Goal: Transaction & Acquisition: Purchase product/service

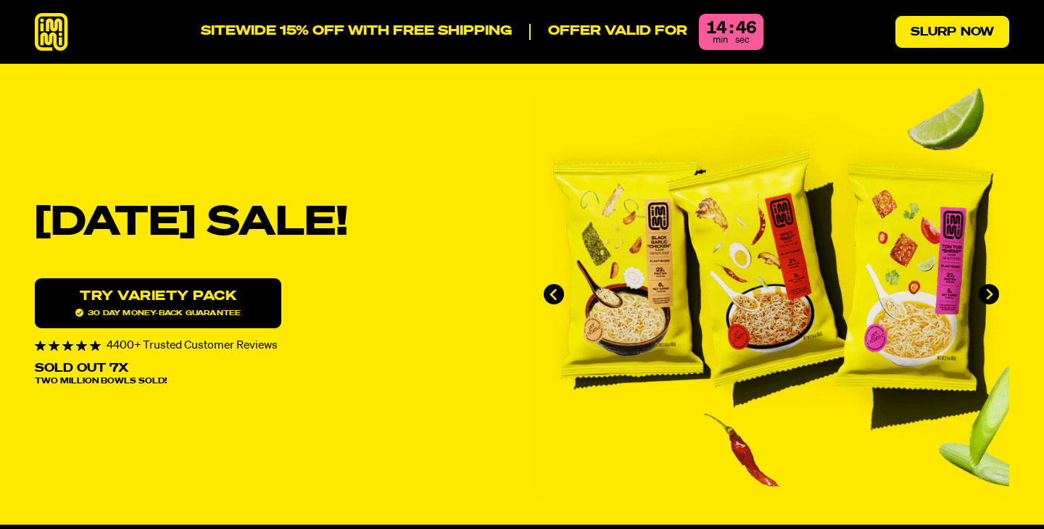
click at [950, 25] on link "Slurp Now" at bounding box center [952, 32] width 114 height 32
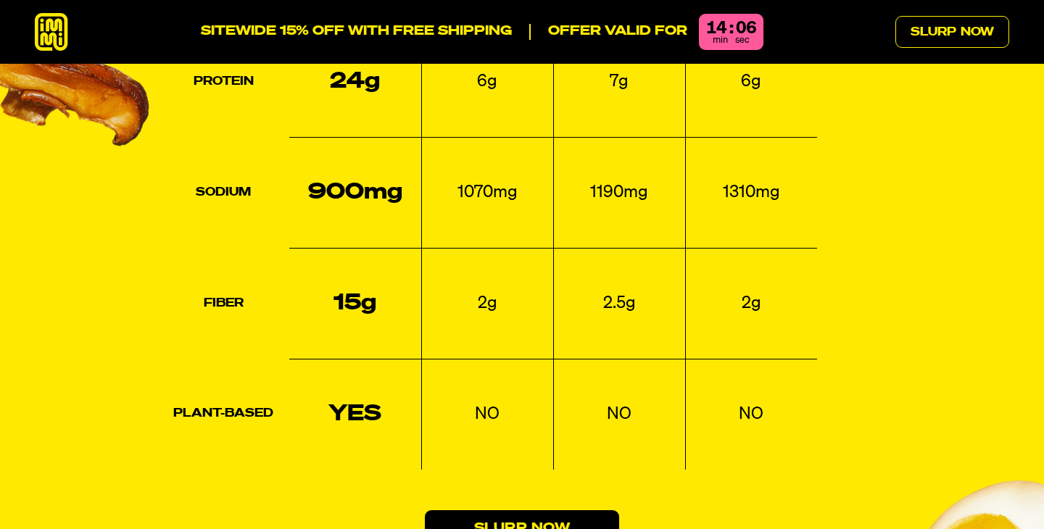
scroll to position [2156, 0]
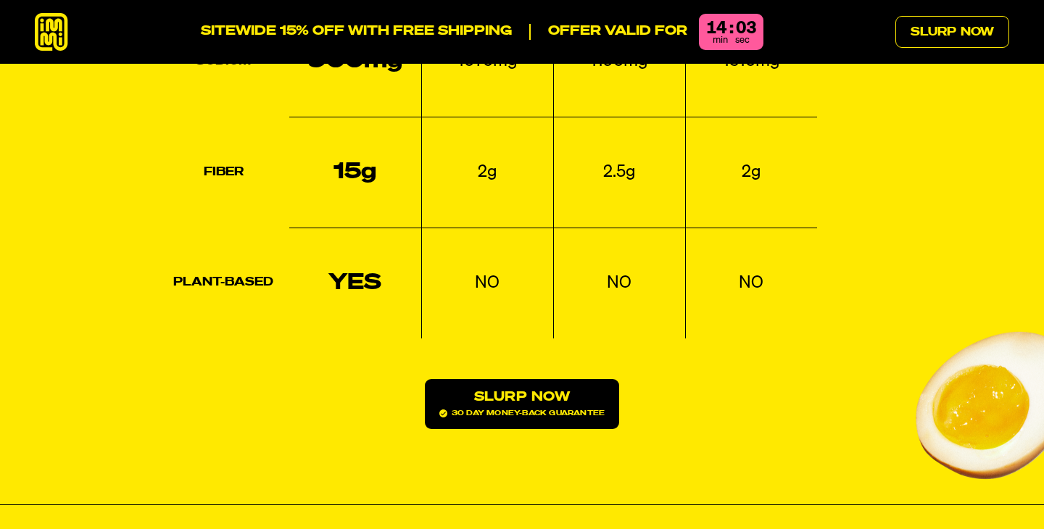
click at [494, 379] on link "Slurp Now 30 day money-back guarantee" at bounding box center [522, 404] width 194 height 50
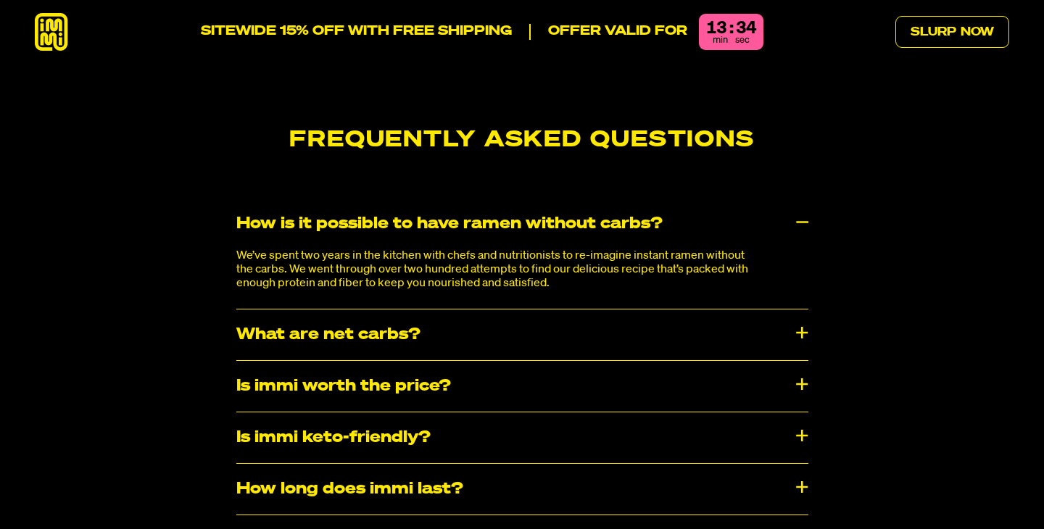
scroll to position [7605, 0]
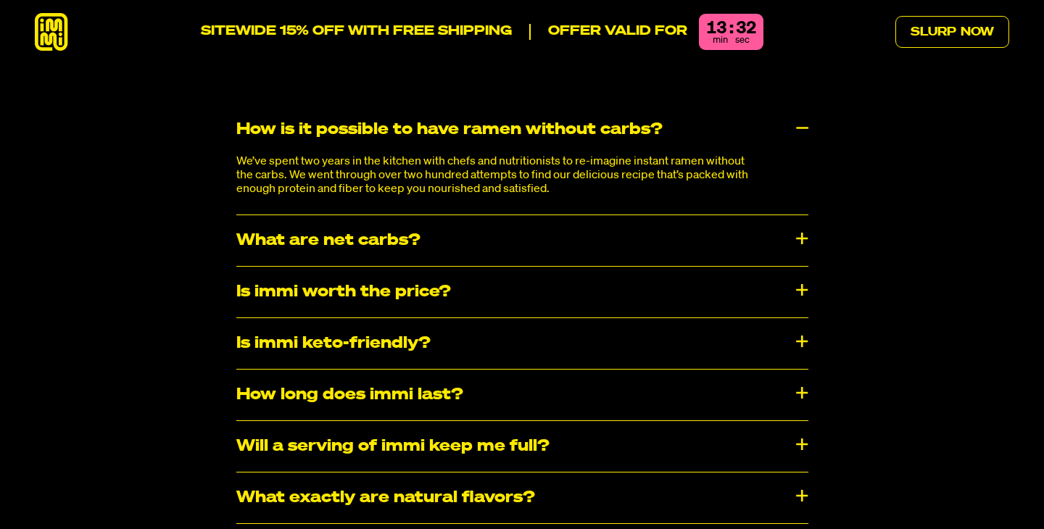
click at [804, 267] on div "Is immi worth the price?" at bounding box center [522, 292] width 572 height 51
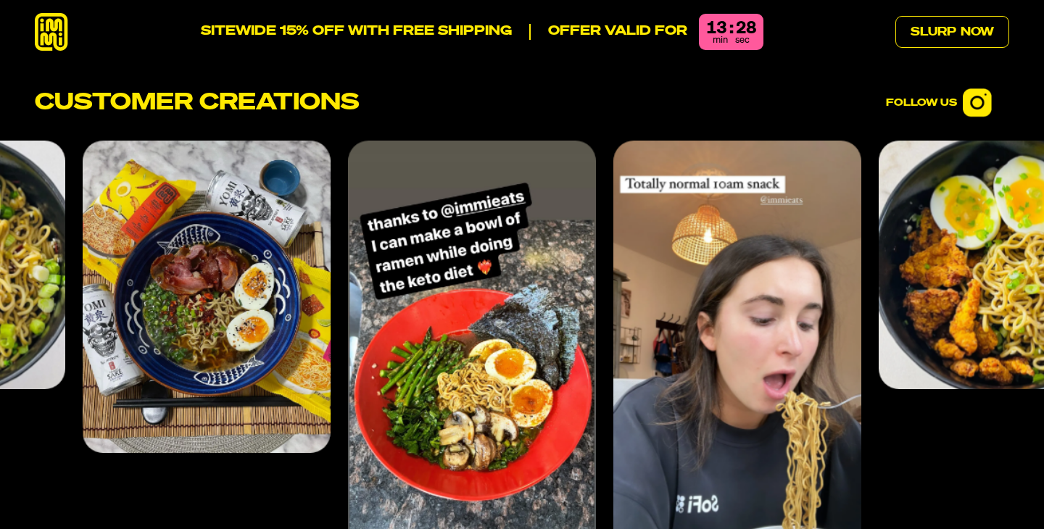
scroll to position [5793, 0]
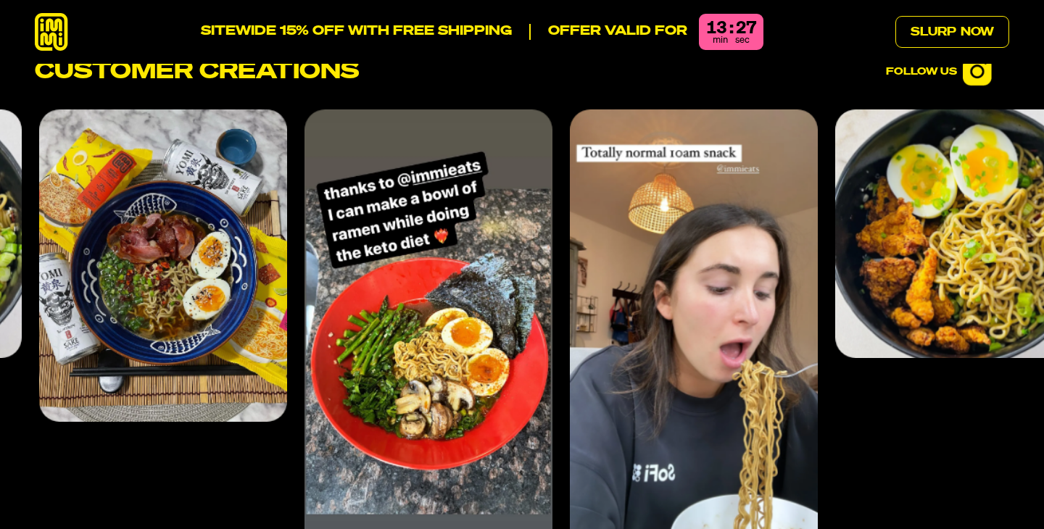
click at [720, 324] on img "4 of 4" at bounding box center [694, 330] width 248 height 442
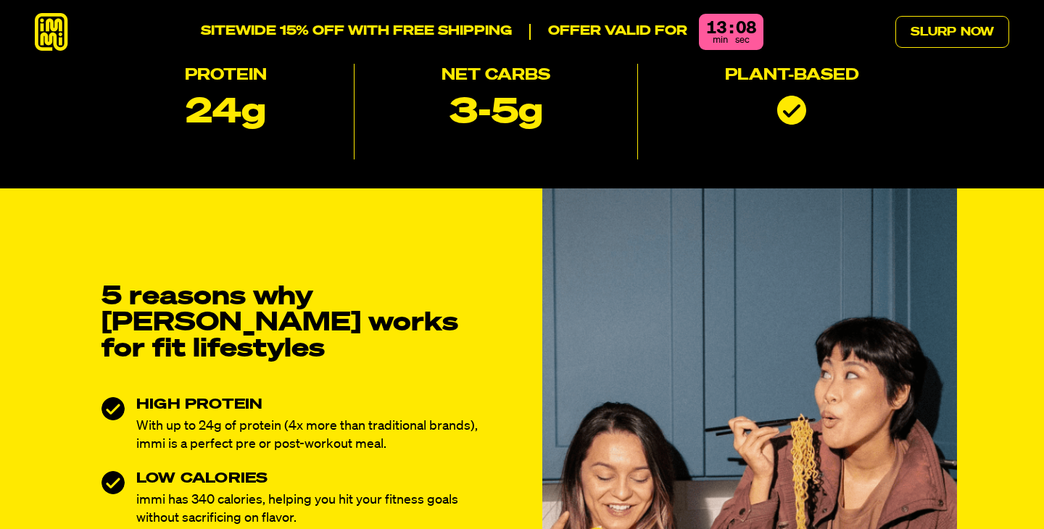
scroll to position [0, 0]
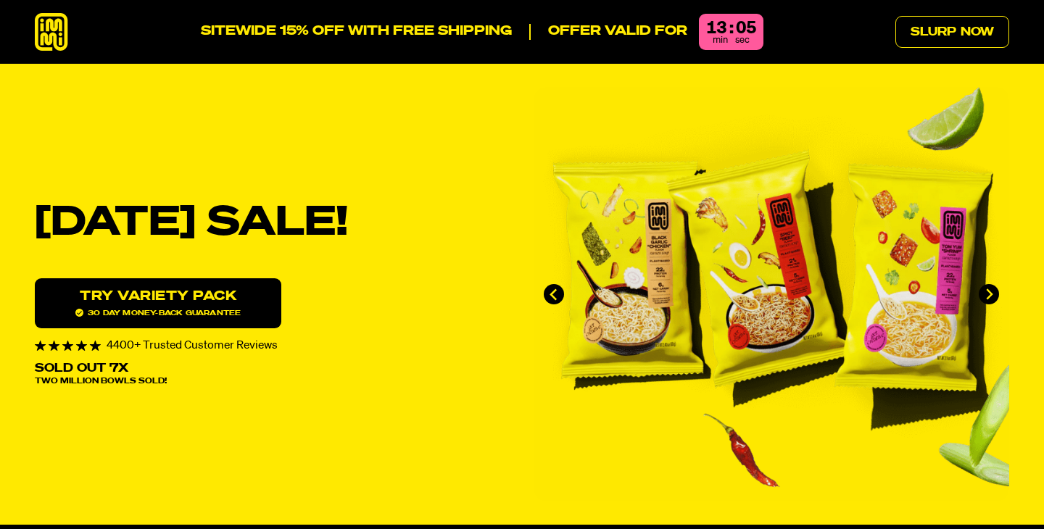
click at [230, 305] on link "Try variety Pack 30 day money-back guarantee" at bounding box center [158, 303] width 246 height 50
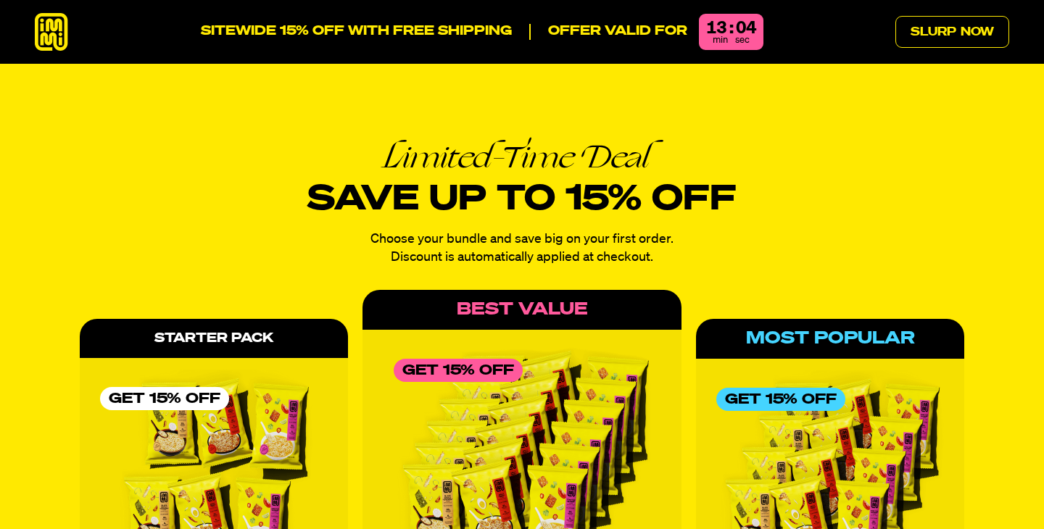
scroll to position [6352, 0]
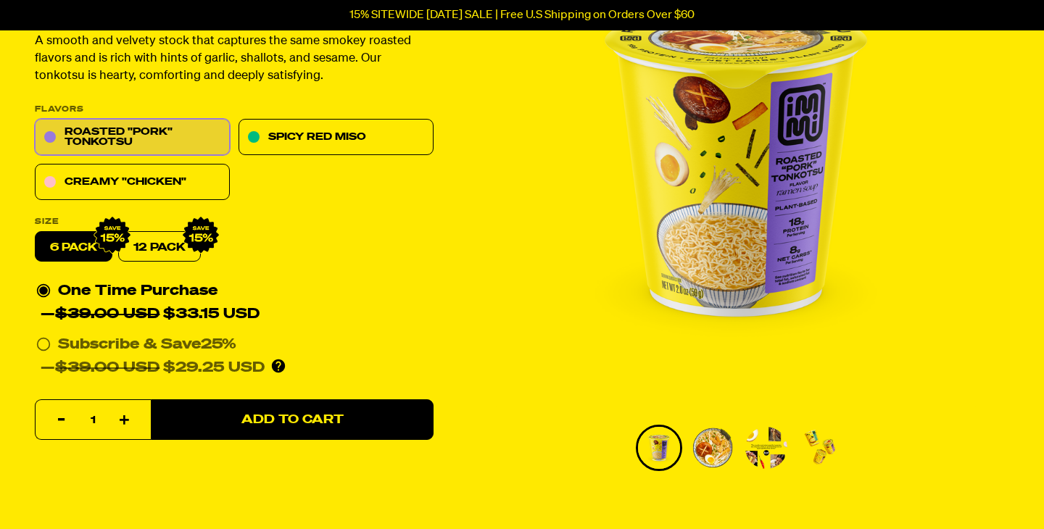
scroll to position [111, 0]
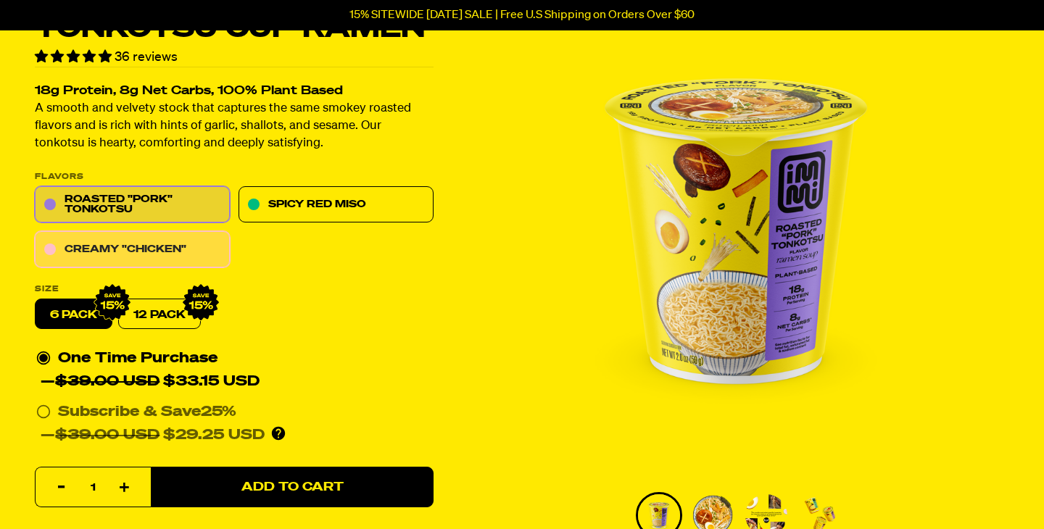
click at [192, 241] on link "Creamy "Chicken"" at bounding box center [132, 250] width 195 height 36
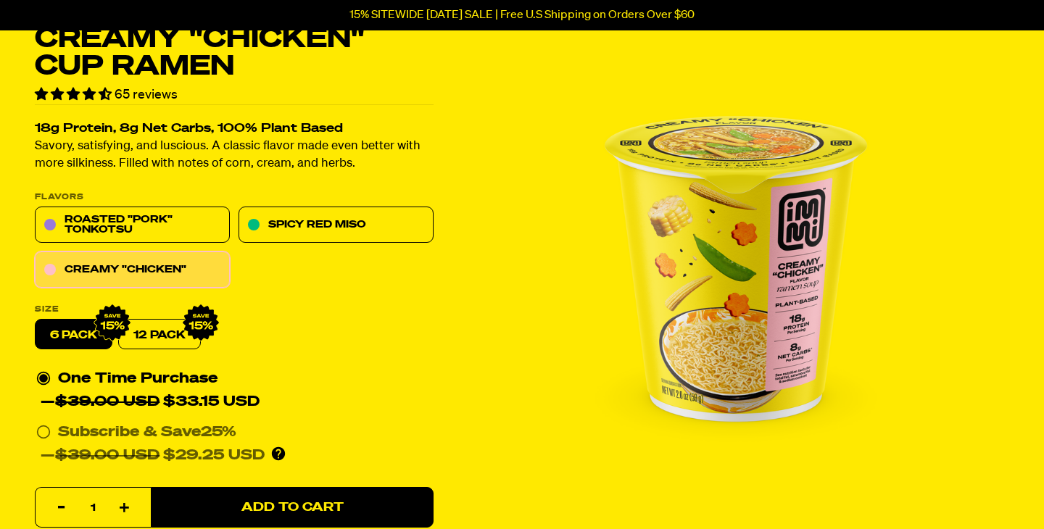
scroll to position [112, 0]
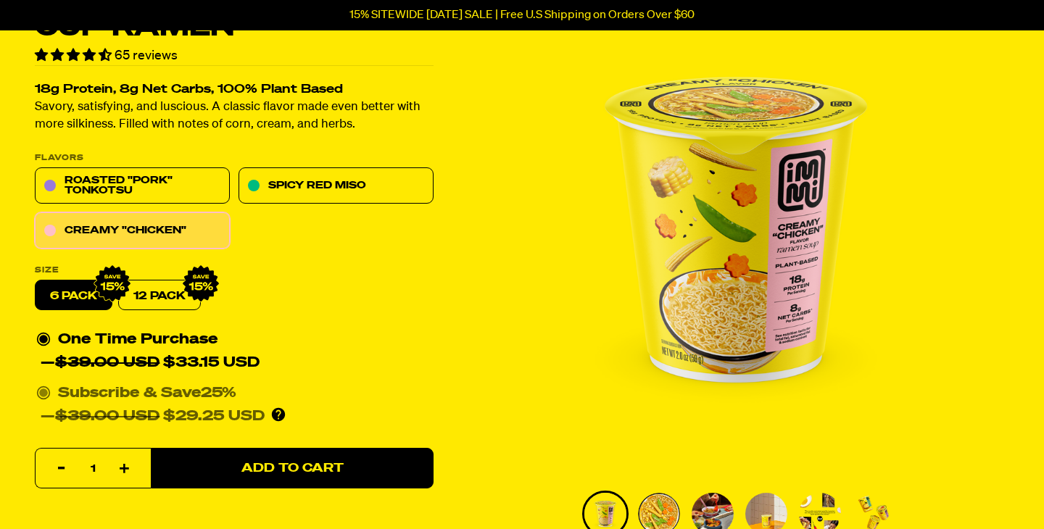
click at [159, 411] on del "$39.00 USD" at bounding box center [107, 417] width 104 height 14
click at [46, 382] on input "Subscribe & Save 25% — $39.00 USD $29.25 USD You'll receive your selected flavo…" at bounding box center [40, 382] width 9 height 0
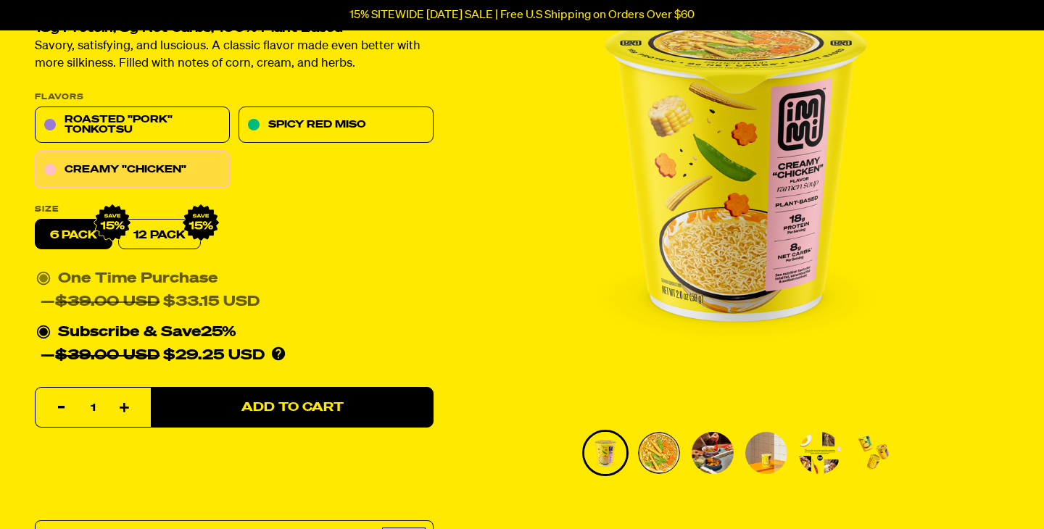
scroll to position [174, 0]
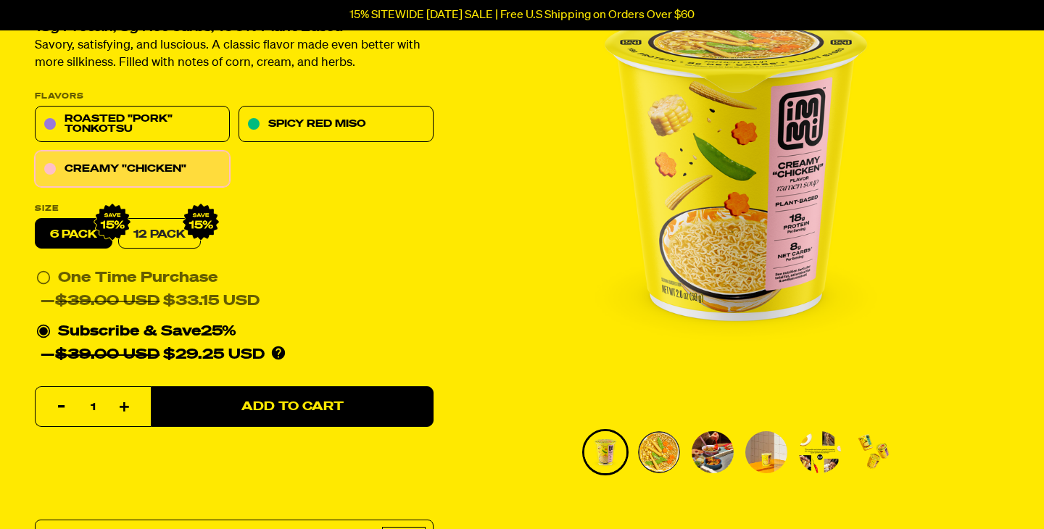
click at [179, 233] on link "12 Pack" at bounding box center [159, 234] width 83 height 30
click at [90, 238] on label "6 pack" at bounding box center [74, 234] width 78 height 30
click at [36, 220] on input "6 pack" at bounding box center [35, 219] width 1 height 1
click at [140, 286] on div "One Time Purchase — $39.00 USD $33.15 USD" at bounding box center [234, 290] width 396 height 46
click at [46, 267] on input "One Time Purchase — $39.00 USD $33.15 USD" at bounding box center [40, 267] width 9 height 0
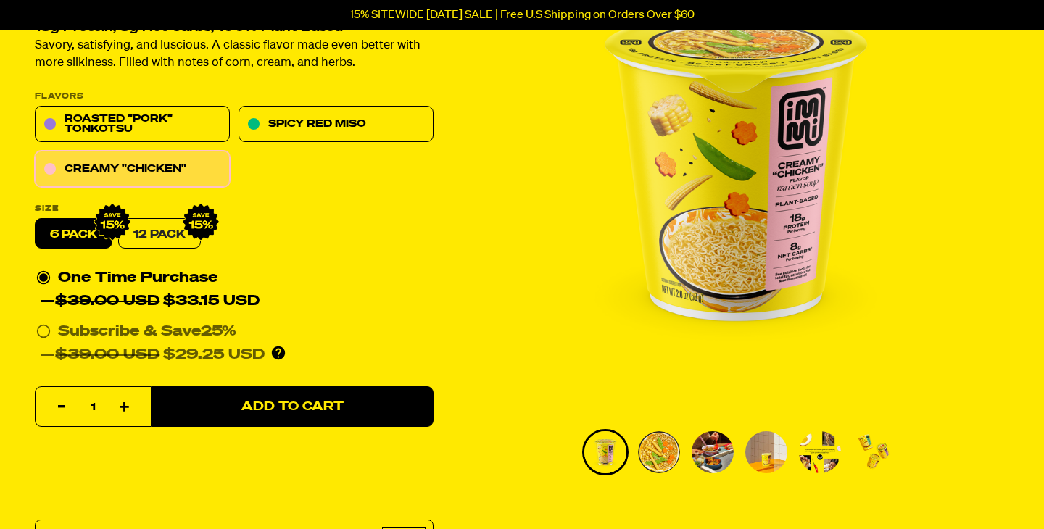
click at [164, 234] on link "12 Pack" at bounding box center [159, 234] width 83 height 30
radio input "false"
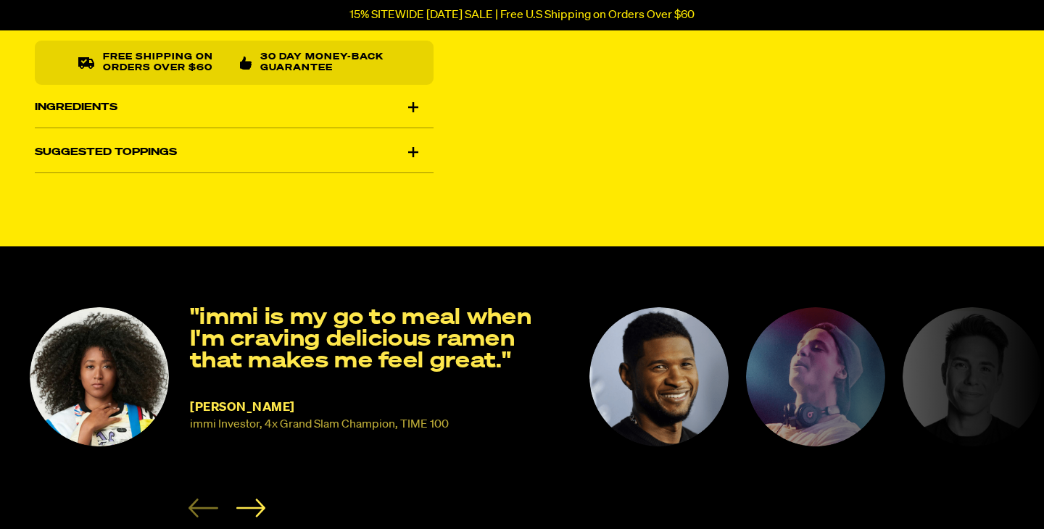
scroll to position [740, 0]
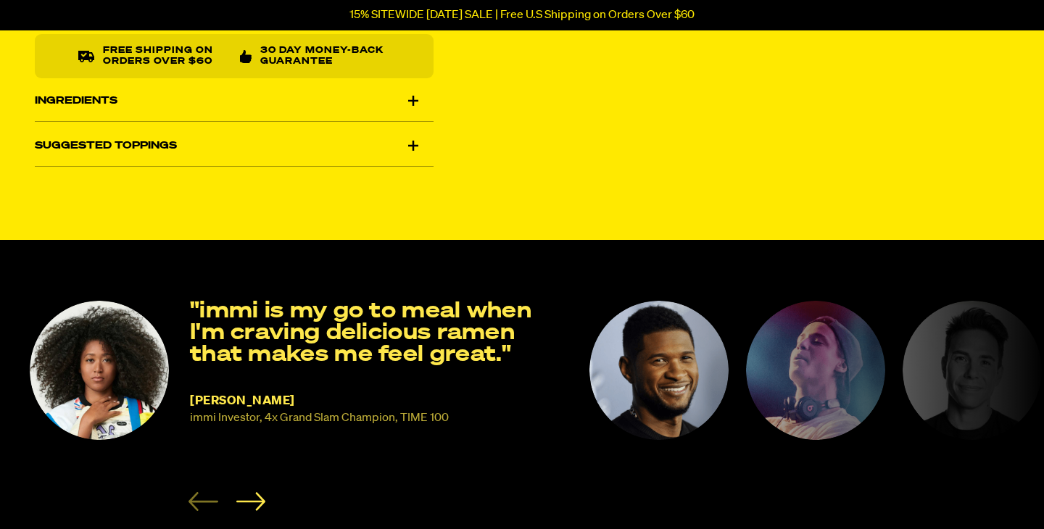
click at [417, 89] on div "Ingredients" at bounding box center [234, 100] width 399 height 41
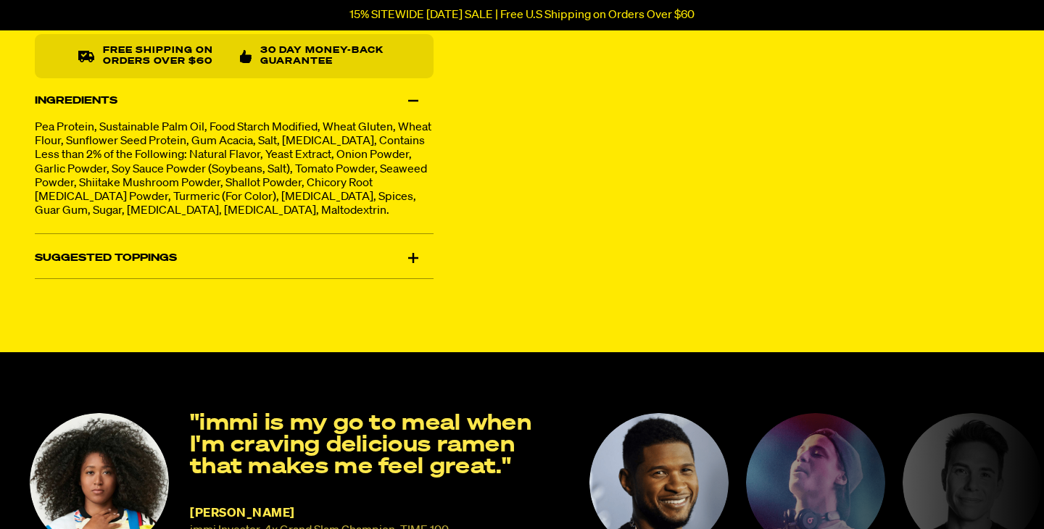
click at [417, 94] on div "Ingredients" at bounding box center [234, 100] width 399 height 41
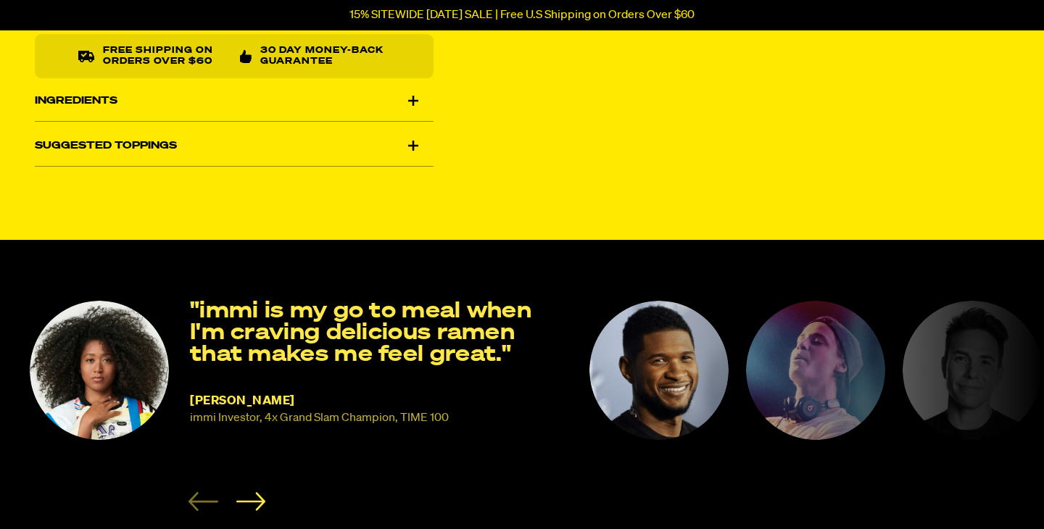
click at [413, 138] on div "Suggested Toppings" at bounding box center [234, 145] width 399 height 41
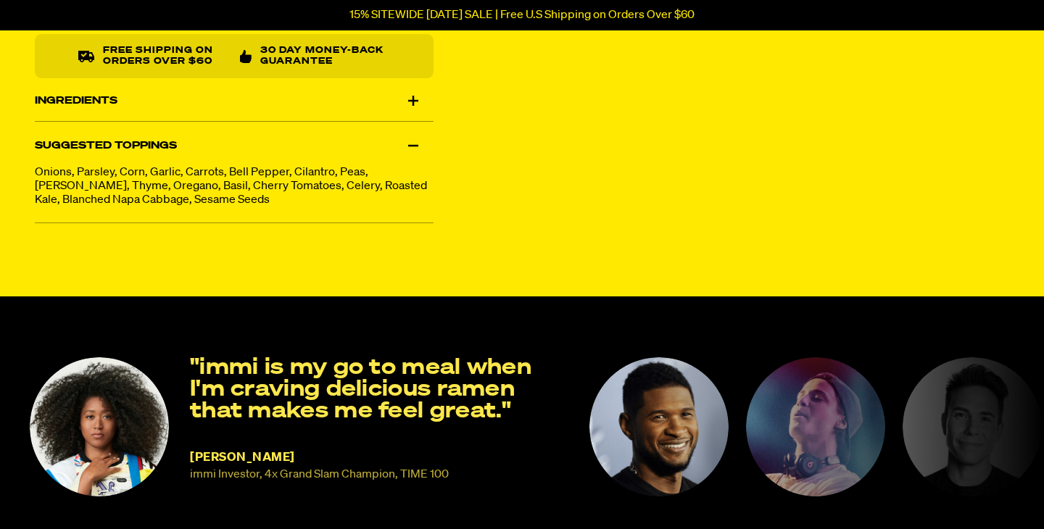
click at [413, 138] on div "Suggested Toppings" at bounding box center [234, 145] width 399 height 41
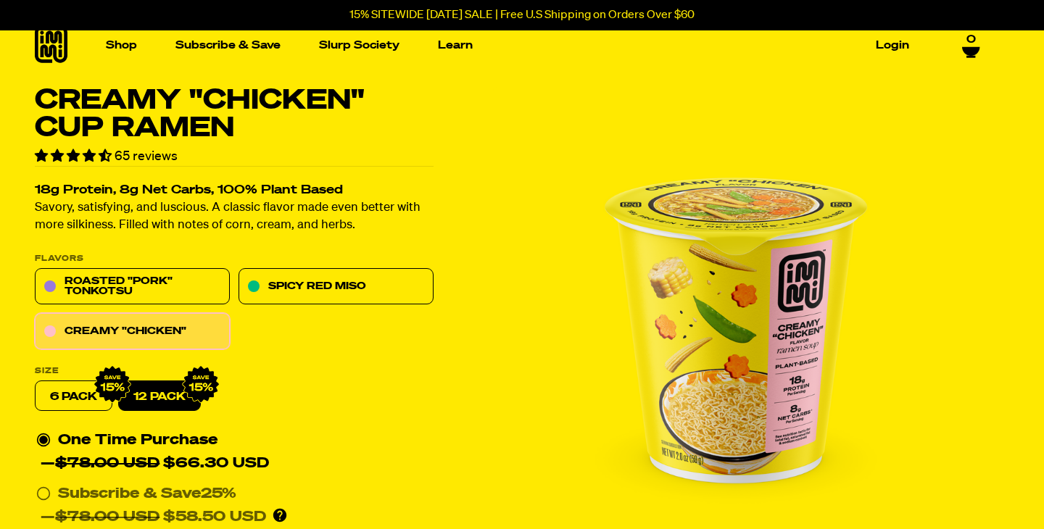
scroll to position [0, 0]
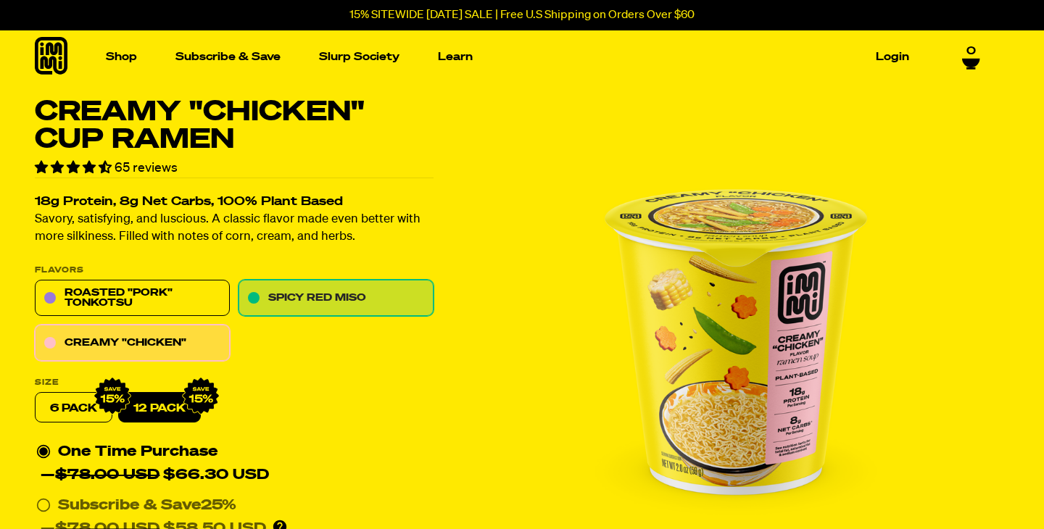
click at [271, 295] on link "Spicy Red Miso" at bounding box center [335, 299] width 195 height 36
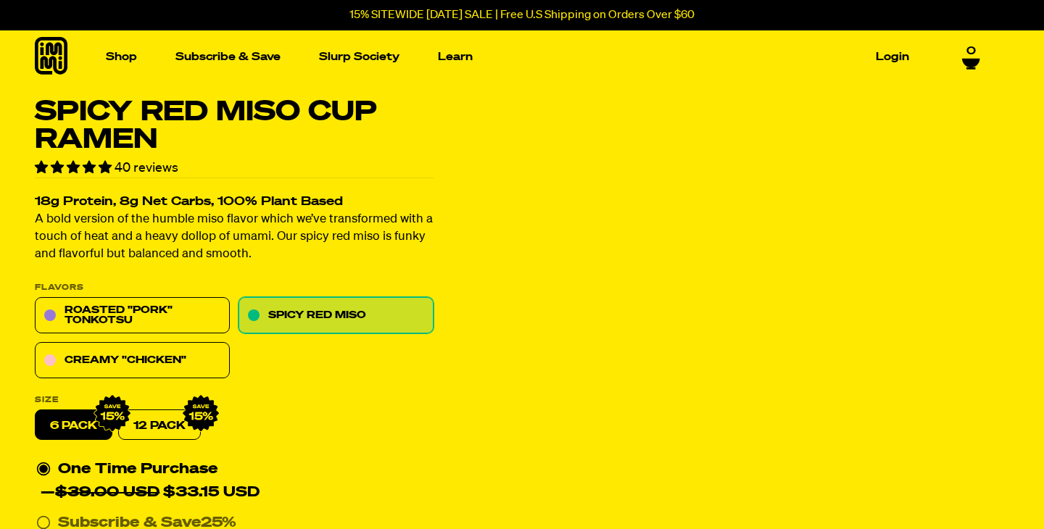
scroll to position [14, 0]
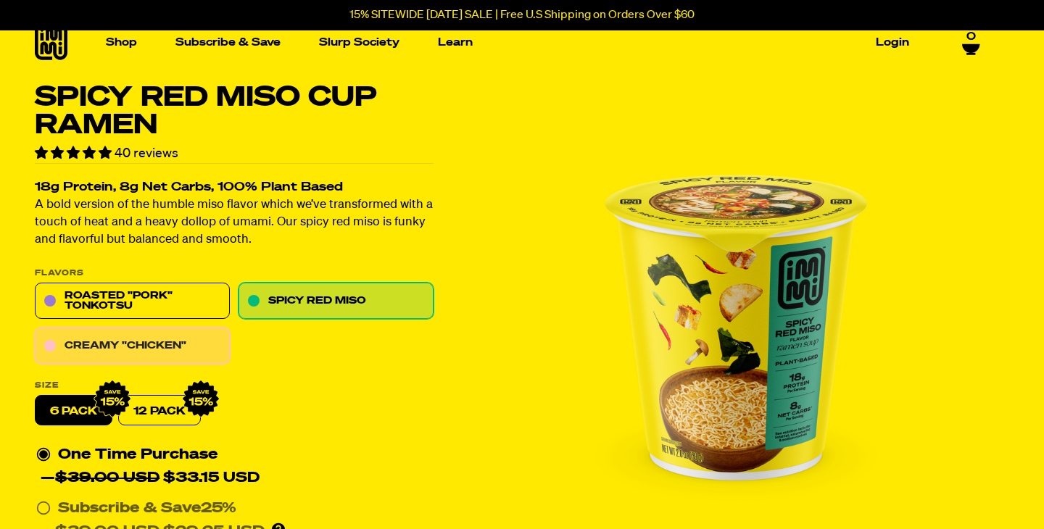
click at [194, 331] on link "Creamy "Chicken"" at bounding box center [132, 346] width 195 height 36
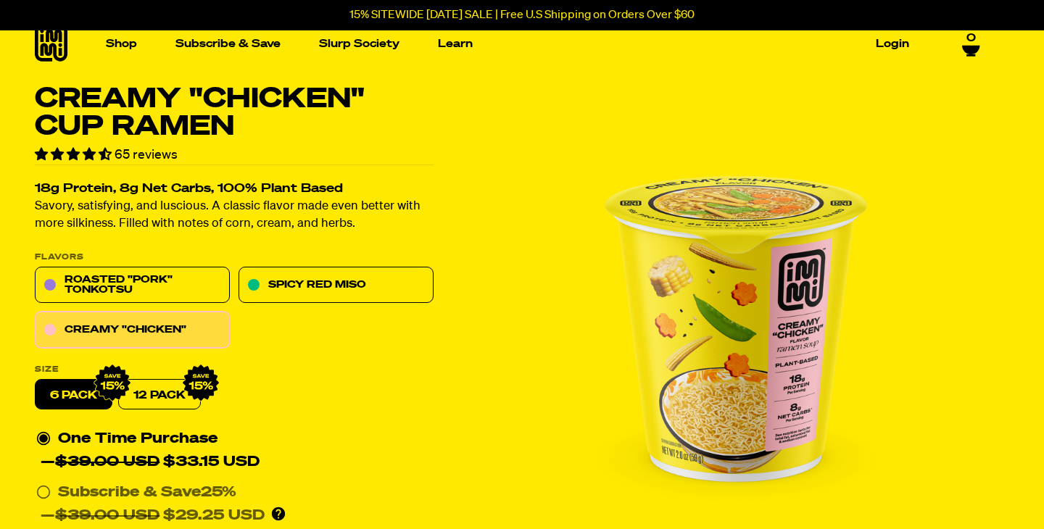
scroll to position [198, 0]
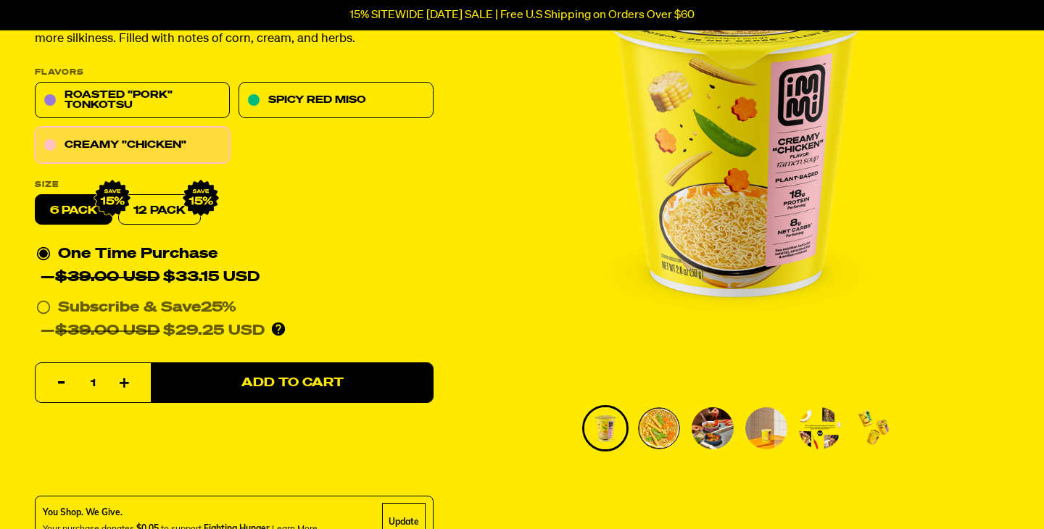
click at [89, 204] on label "6 pack" at bounding box center [74, 210] width 78 height 30
click at [36, 196] on input "6 pack" at bounding box center [35, 195] width 1 height 1
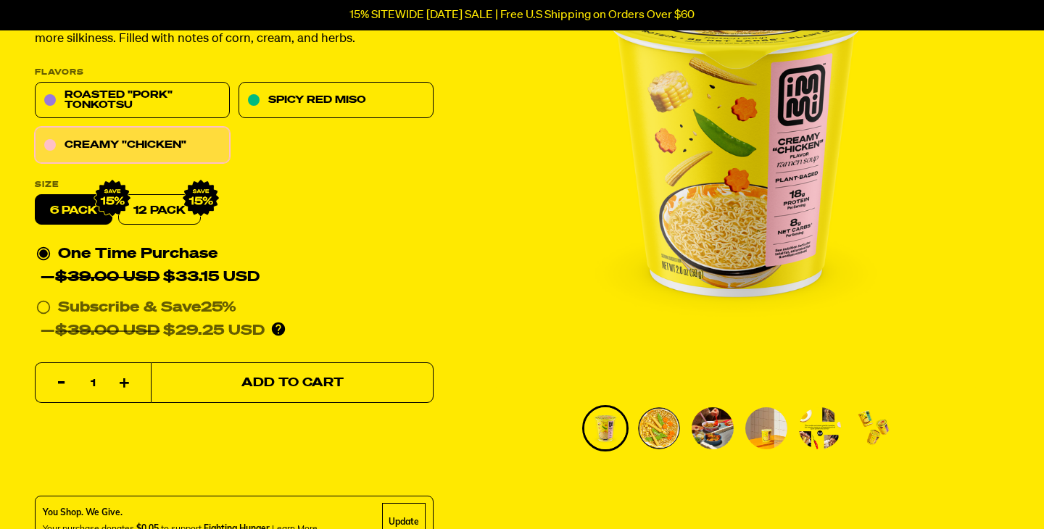
click at [252, 390] on button "Add to Cart" at bounding box center [292, 383] width 283 height 41
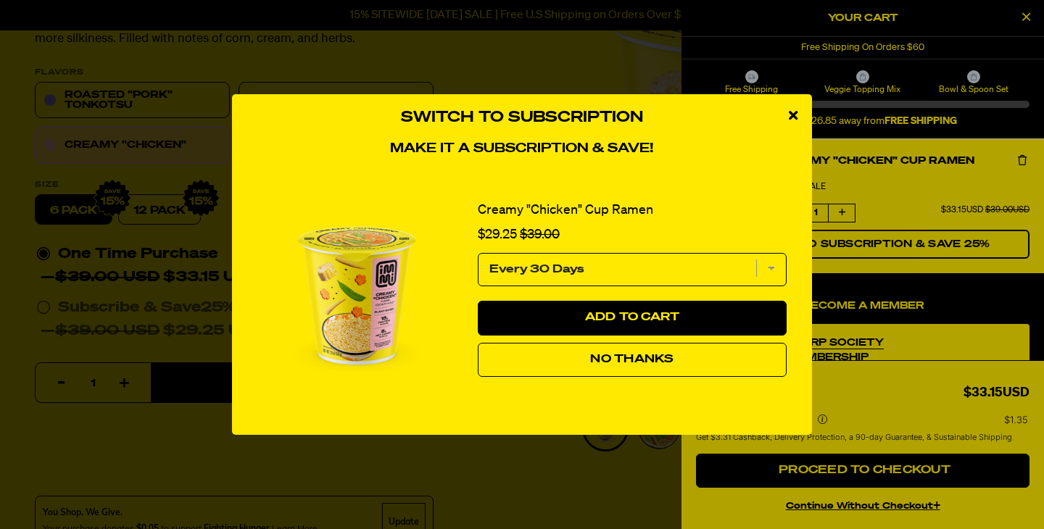
click at [670, 357] on span "No Thanks" at bounding box center [631, 360] width 83 height 12
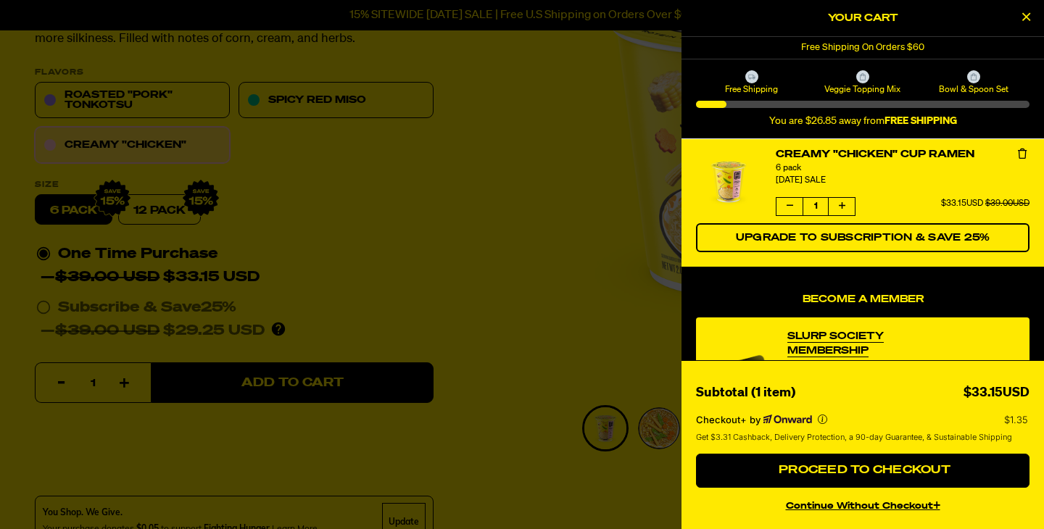
scroll to position [5, 0]
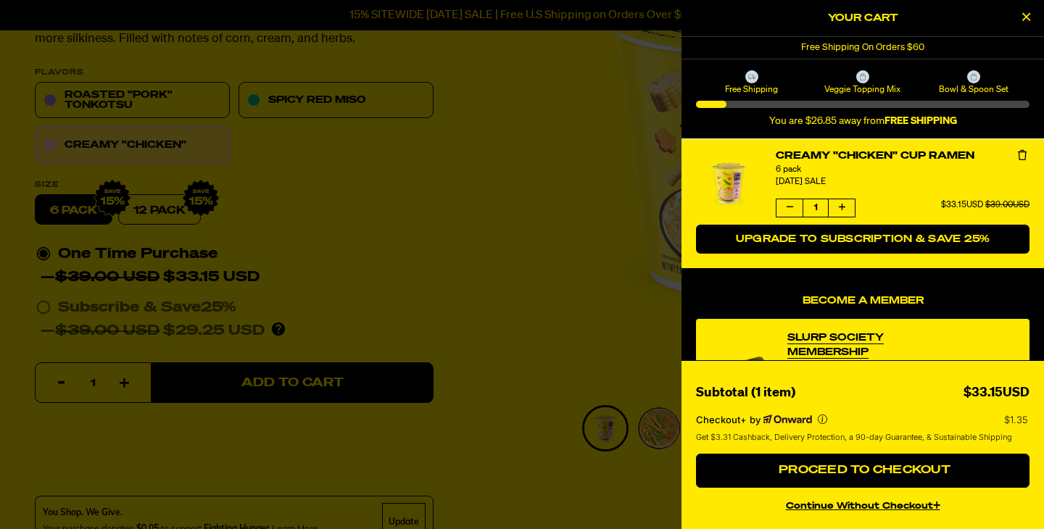
click at [852, 242] on span "Upgrade to Subscription & Save 25%" at bounding box center [863, 239] width 254 height 10
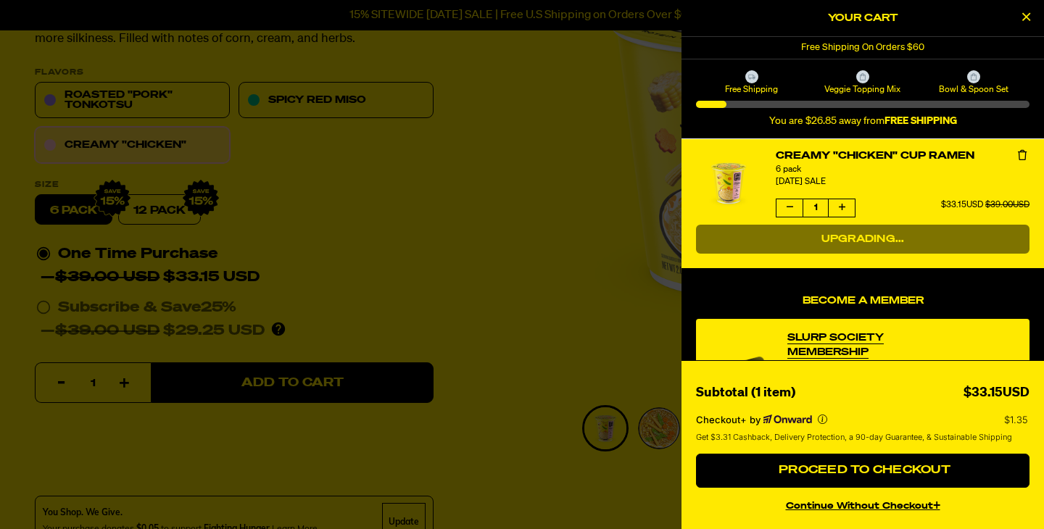
select select "Every 30 Days"
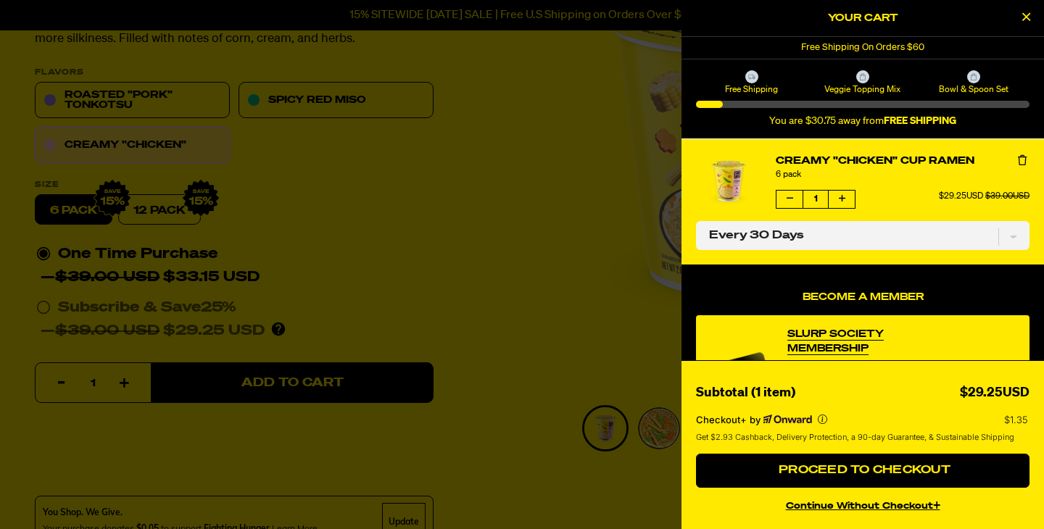
click at [281, 185] on div at bounding box center [522, 264] width 1044 height 529
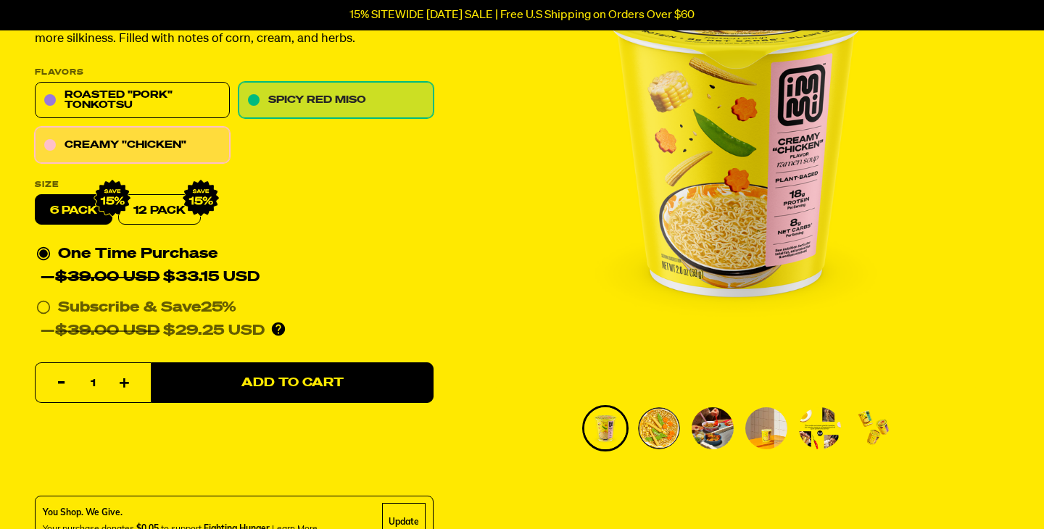
click at [311, 103] on link "Spicy Red Miso" at bounding box center [335, 101] width 195 height 36
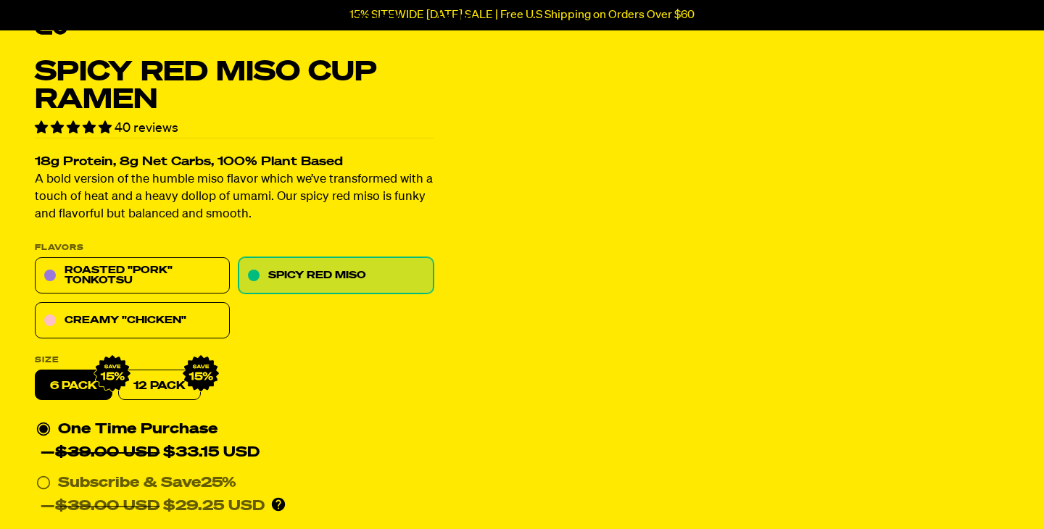
scroll to position [39, 0]
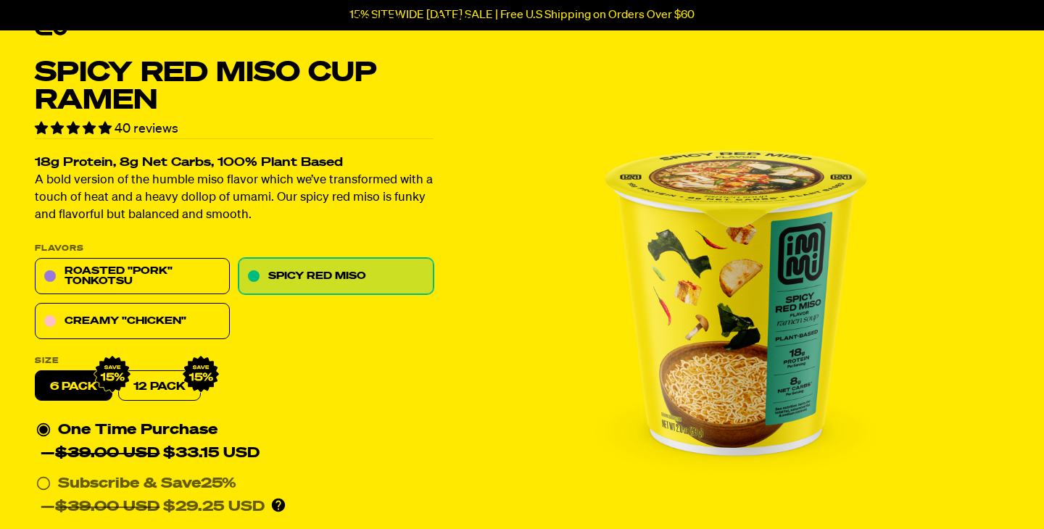
select select "Every 30 Days"
